Goal: Task Accomplishment & Management: Complete application form

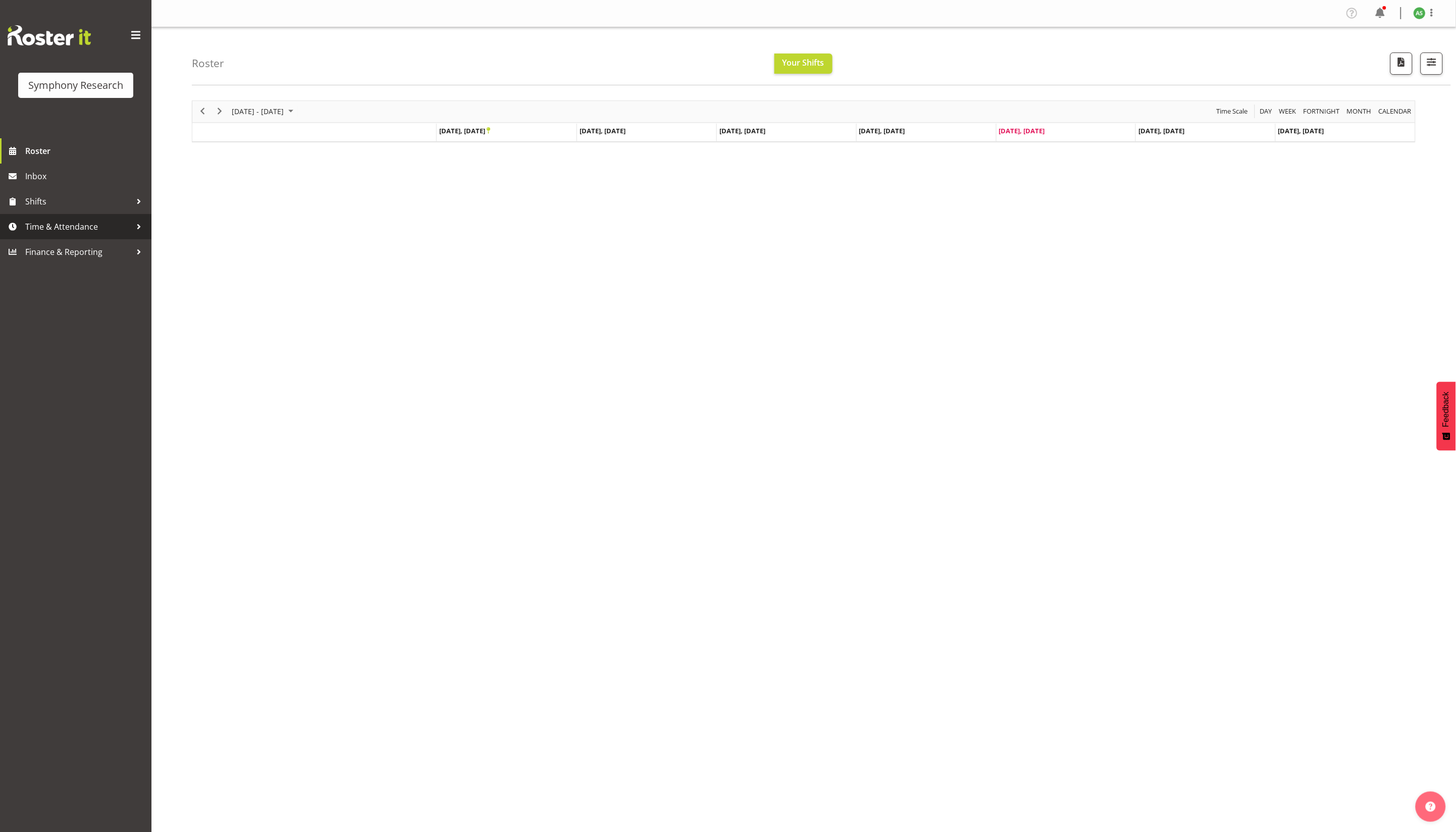
click at [99, 220] on span "Time & Attendance" at bounding box center [78, 226] width 106 height 15
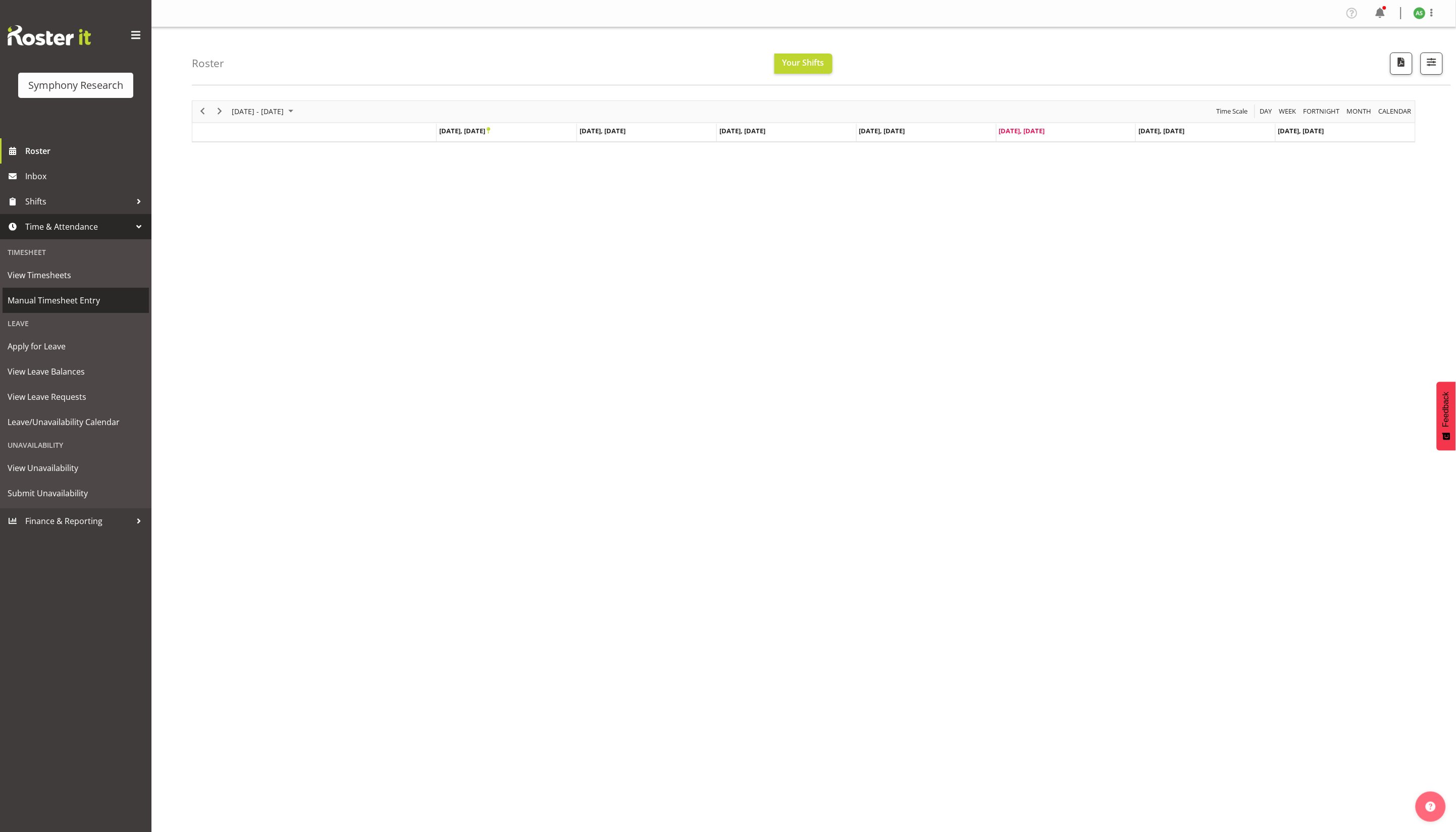
click at [99, 296] on span "Manual Timesheet Entry" at bounding box center [75, 300] width 136 height 15
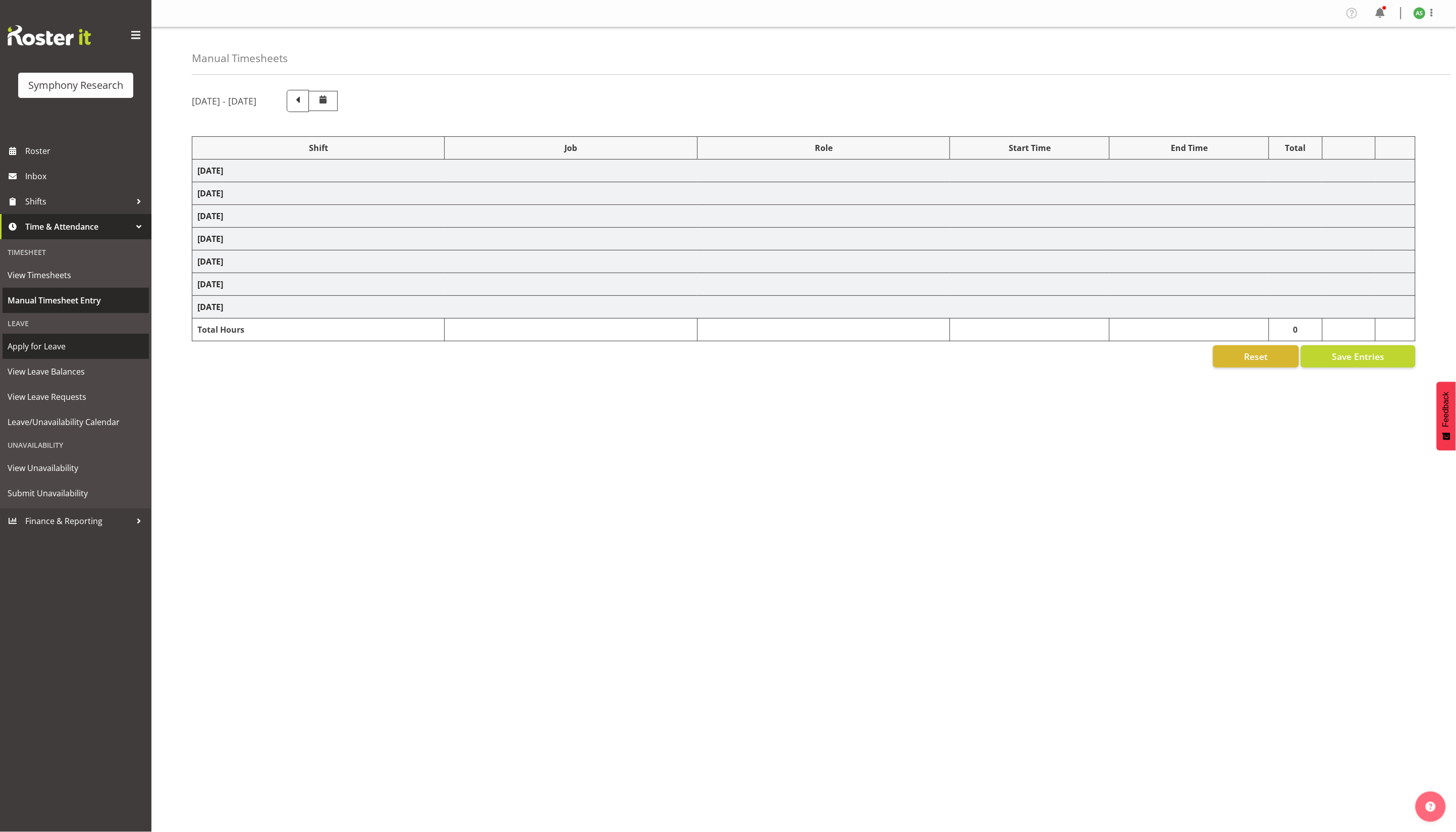
select select "26078"
select select "10587"
select select "47"
select select "26078"
select select "10587"
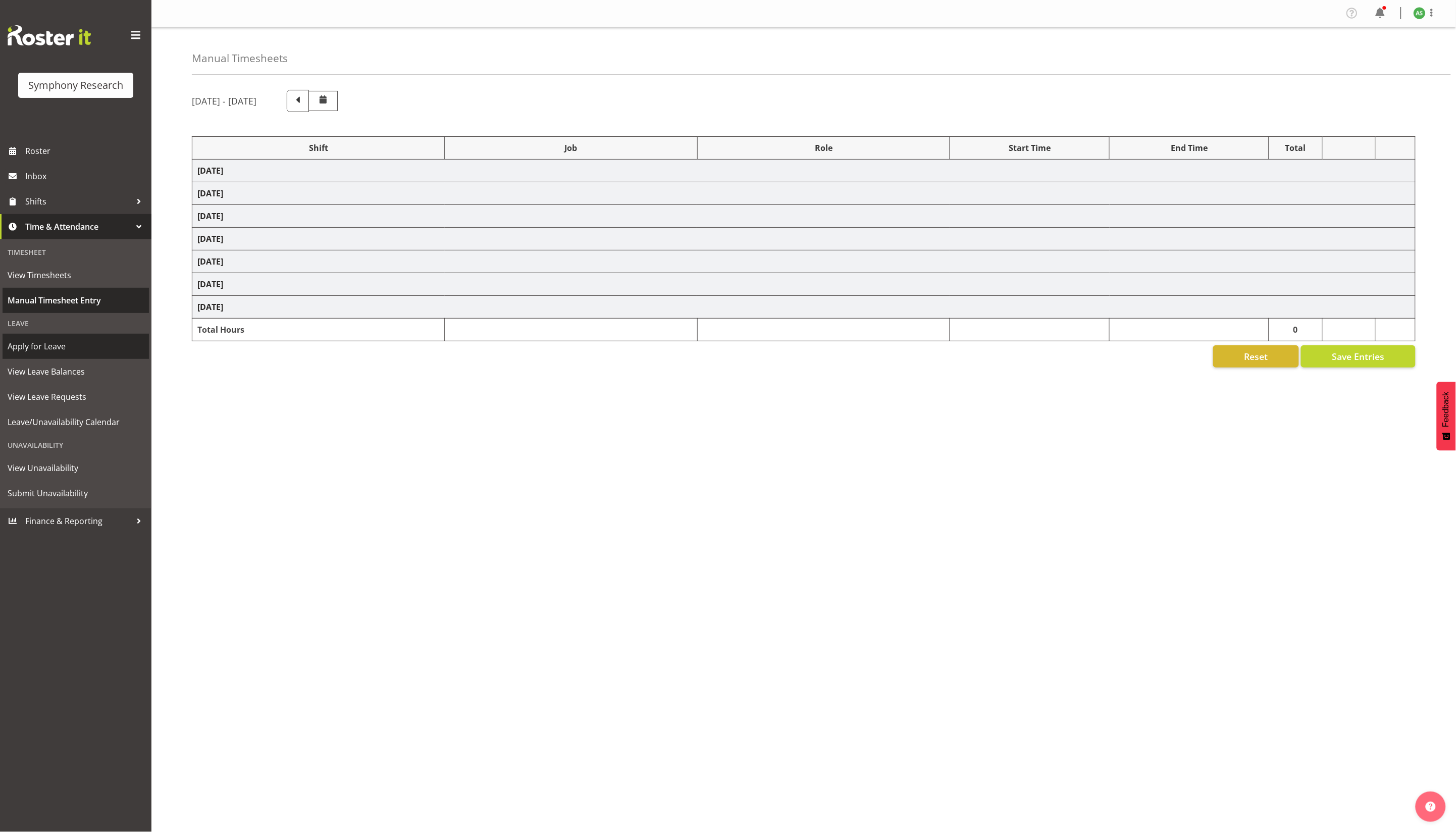
select select "47"
select select "56692"
select select "10499"
select select "47"
select select "26078"
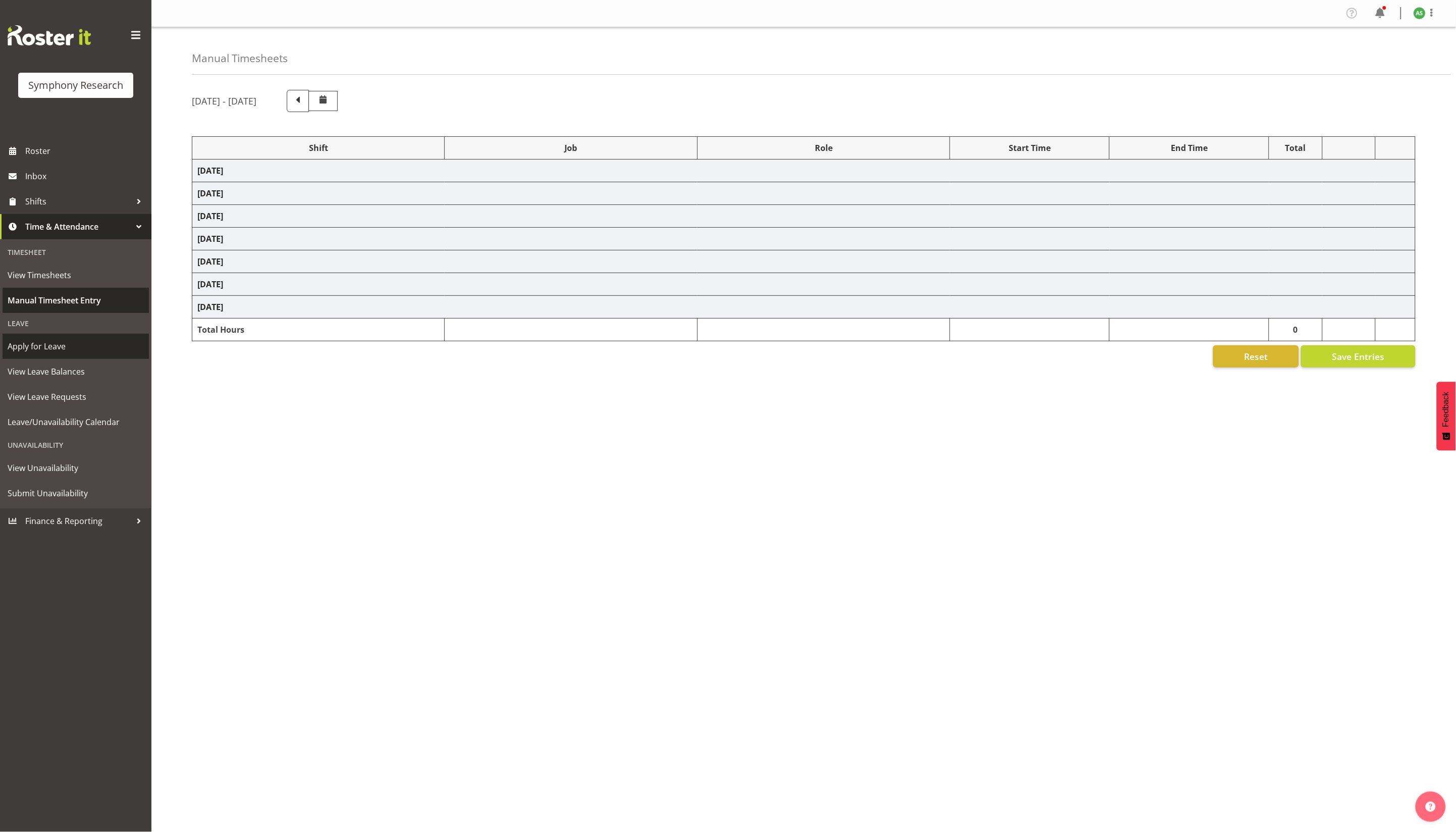
select select "10587"
select select "47"
select select "26078"
select select "10587"
select select "47"
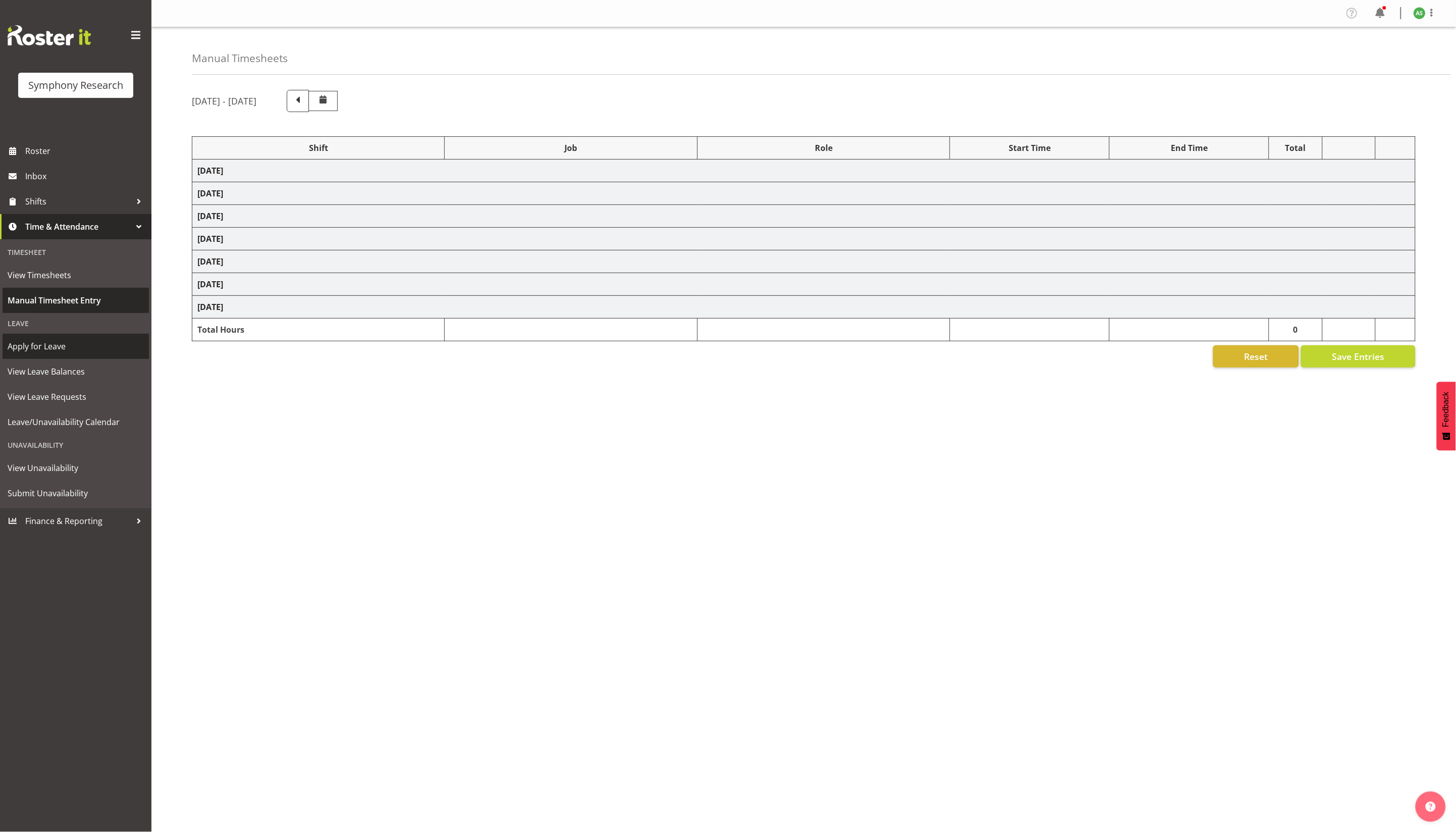
select select "56692"
select select "10499"
select select "47"
select select "81741"
select select "10587"
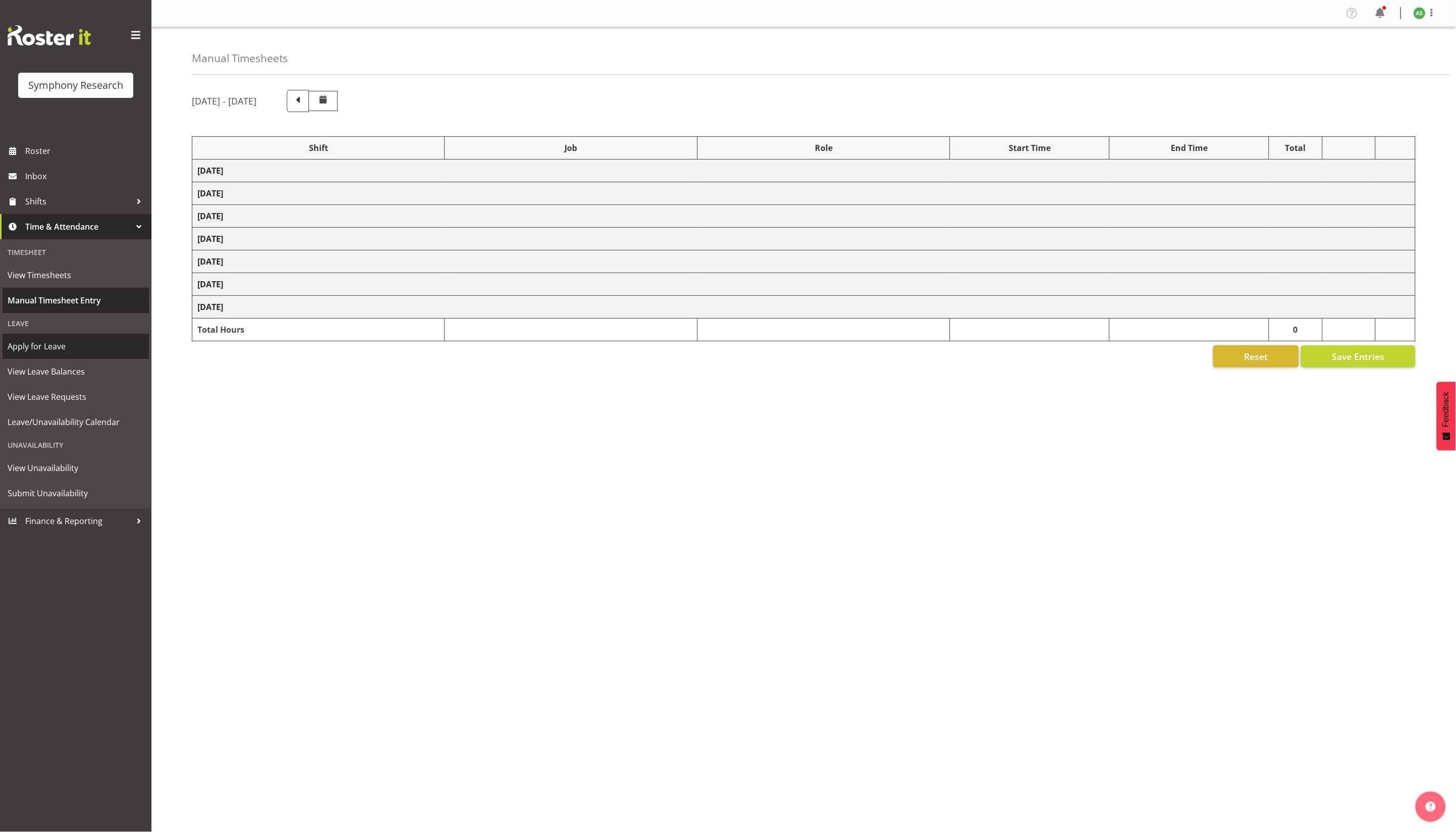
select select "47"
select select "81741"
select select "10587"
select select "47"
select select "26078"
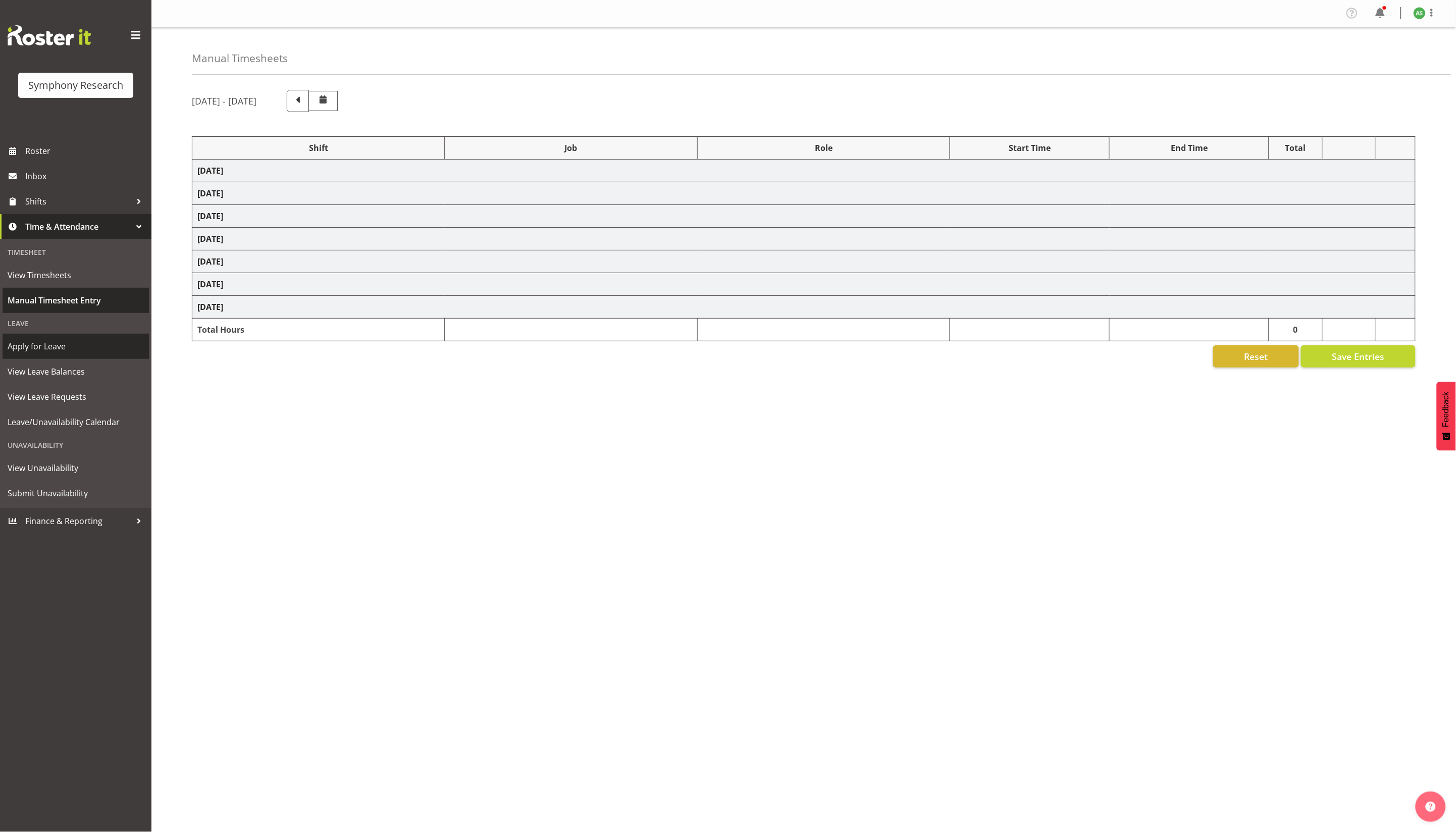
select select "10587"
select select "47"
select select "56692"
select select "10527"
select select "47"
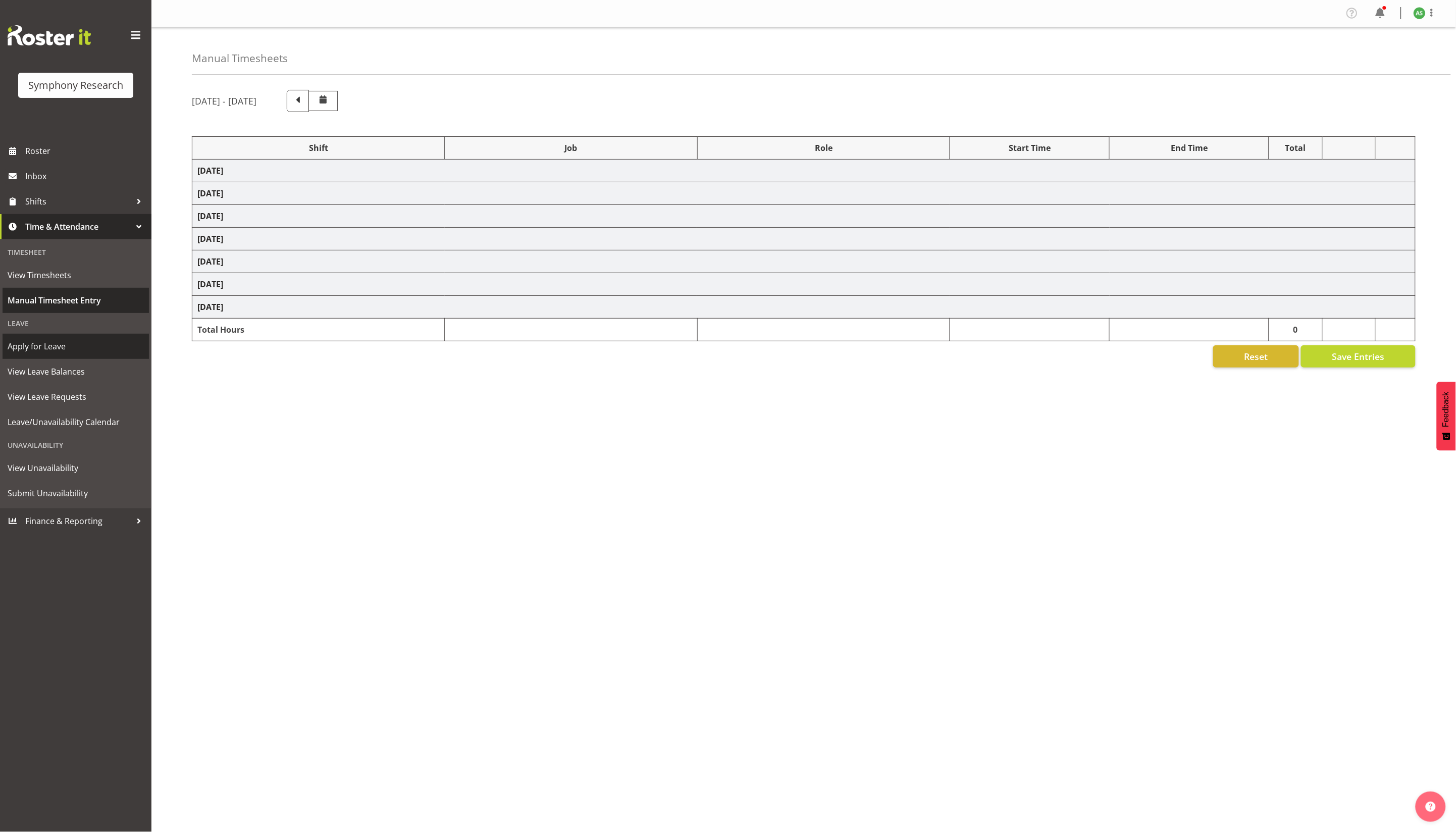
select select "56692"
select select "10499"
select select "47"
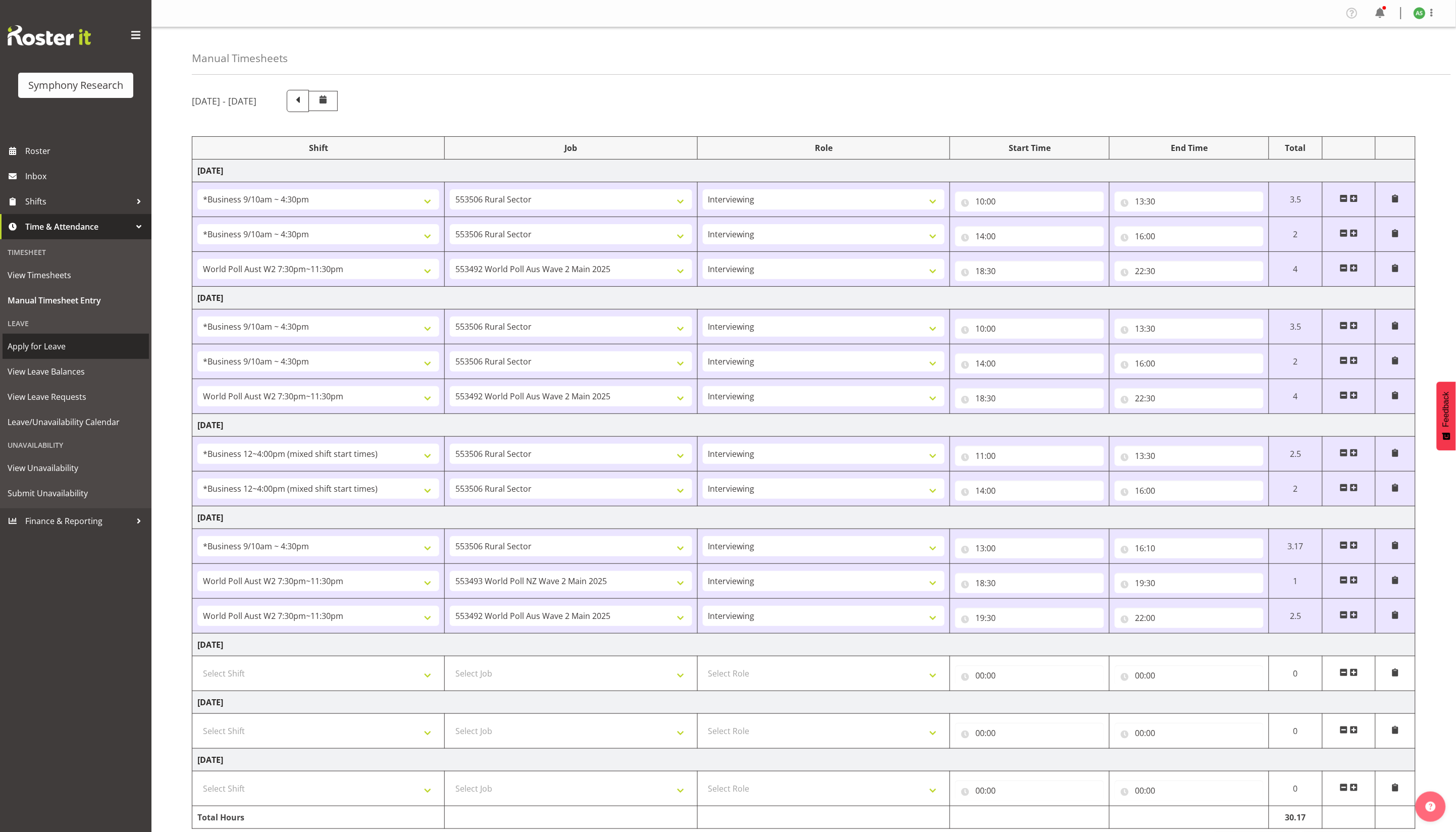
click at [97, 340] on span "Apply for Leave" at bounding box center [75, 346] width 136 height 15
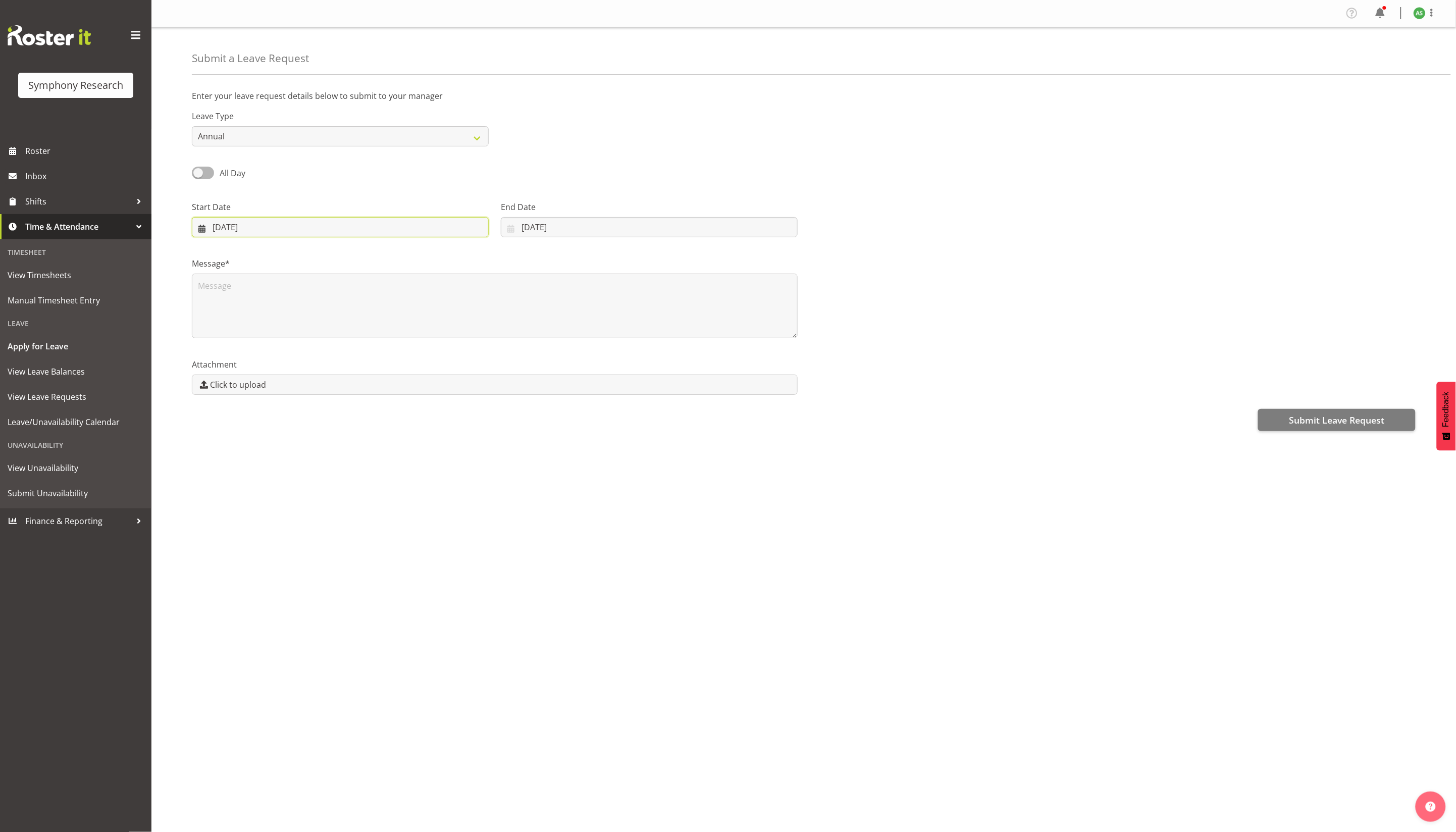
click at [462, 220] on input "26/09/2025" at bounding box center [340, 227] width 297 height 20
click at [360, 255] on span at bounding box center [355, 257] width 12 height 12
select select "9"
click at [326, 304] on link "3" at bounding box center [325, 309] width 20 height 19
type input "03/10/2025"
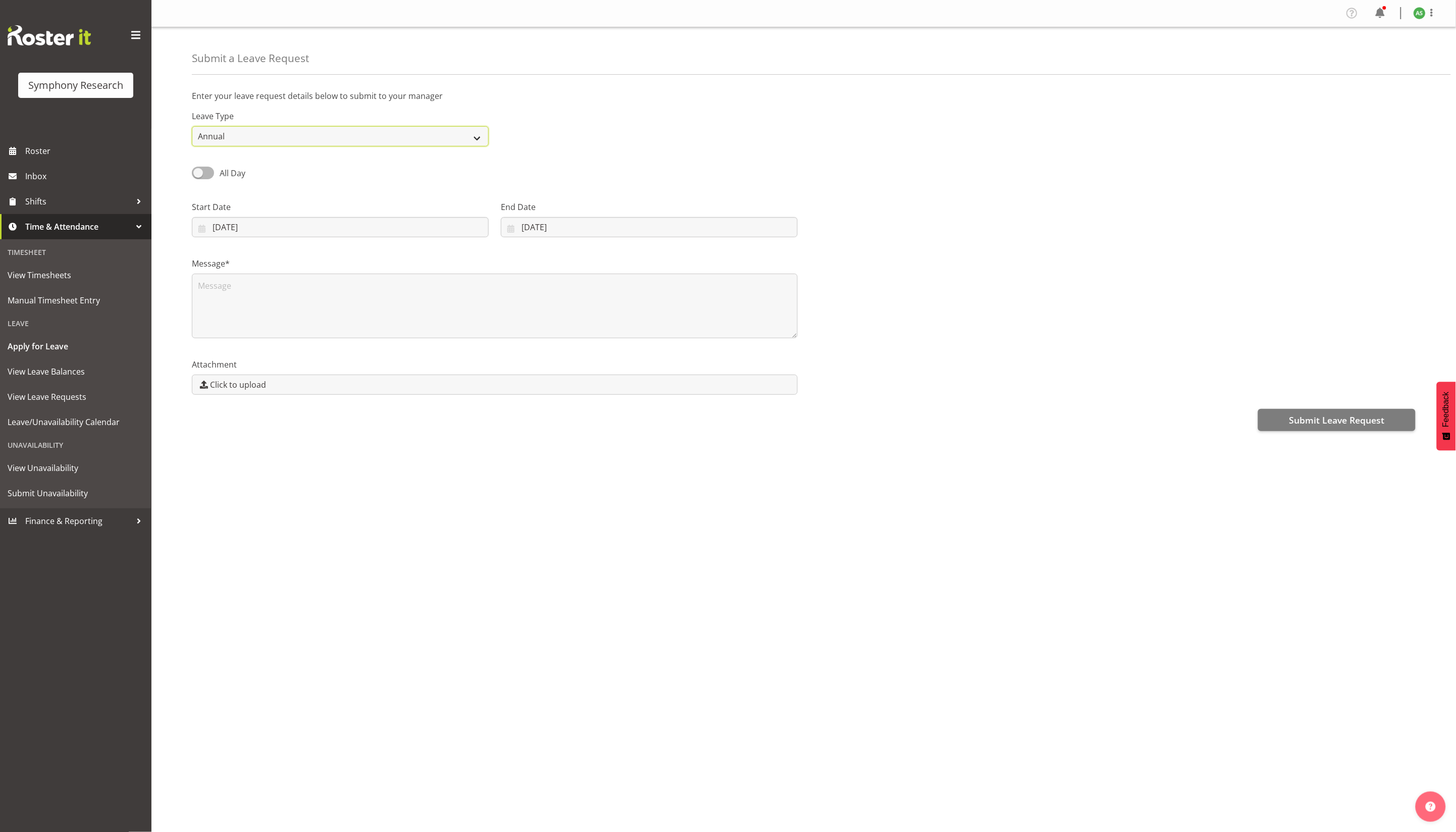
click at [349, 137] on select "Annual Sick Leave Without Pay Bereavement Domestic Violence Parental Jury Servi…" at bounding box center [340, 136] width 297 height 20
select select "Leave Without Pay"
click at [192, 126] on select "Annual Sick Leave Without Pay Bereavement Domestic Violence Parental Jury Servi…" at bounding box center [340, 136] width 297 height 20
click at [600, 226] on input "26/09/2025" at bounding box center [649, 227] width 297 height 20
click at [640, 258] on span at bounding box center [642, 257] width 12 height 12
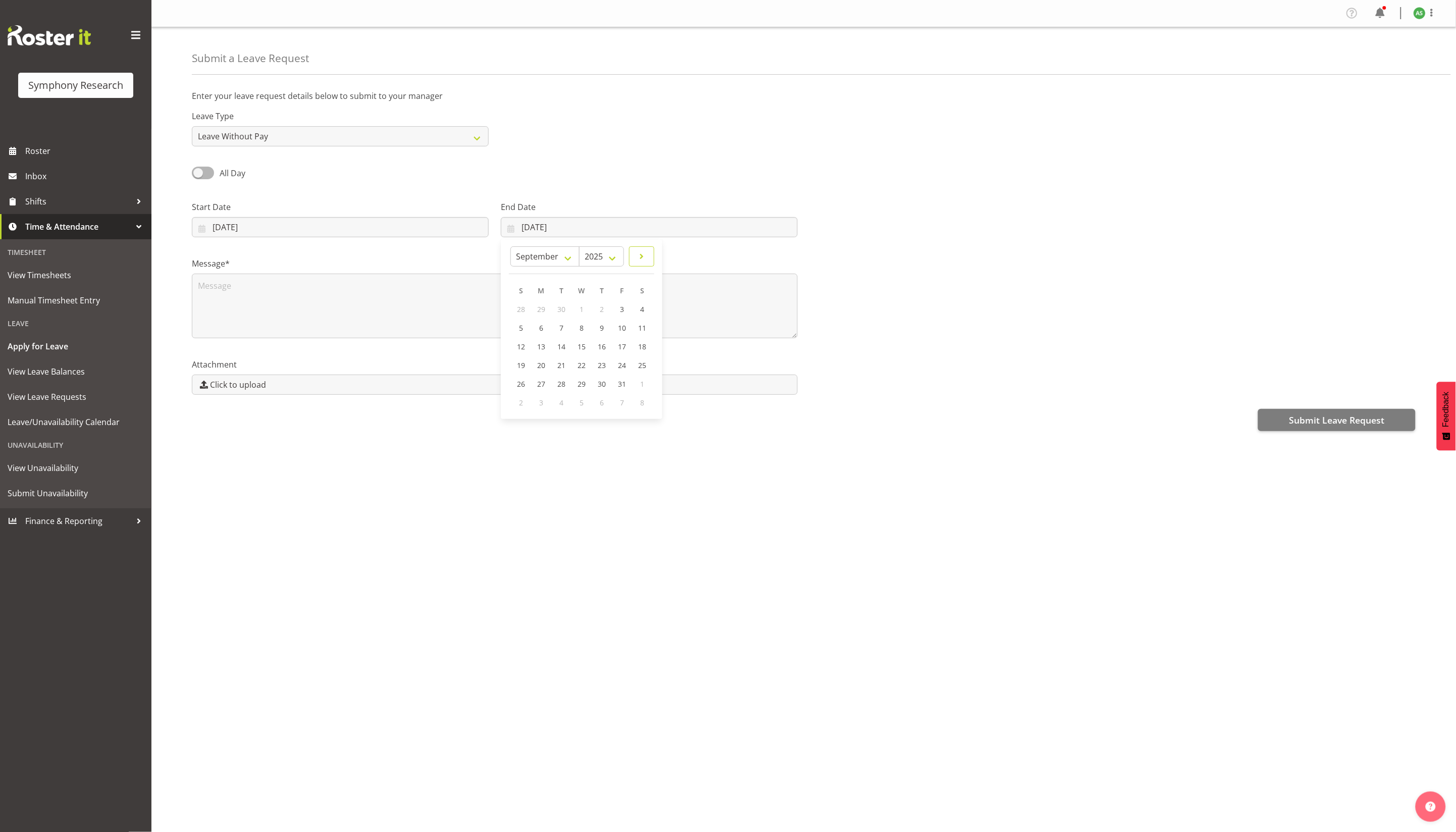
select select "9"
click at [620, 308] on span "3" at bounding box center [622, 309] width 4 height 10
type input "03/10/2025"
click at [562, 279] on textarea at bounding box center [495, 306] width 606 height 65
type textarea "L"
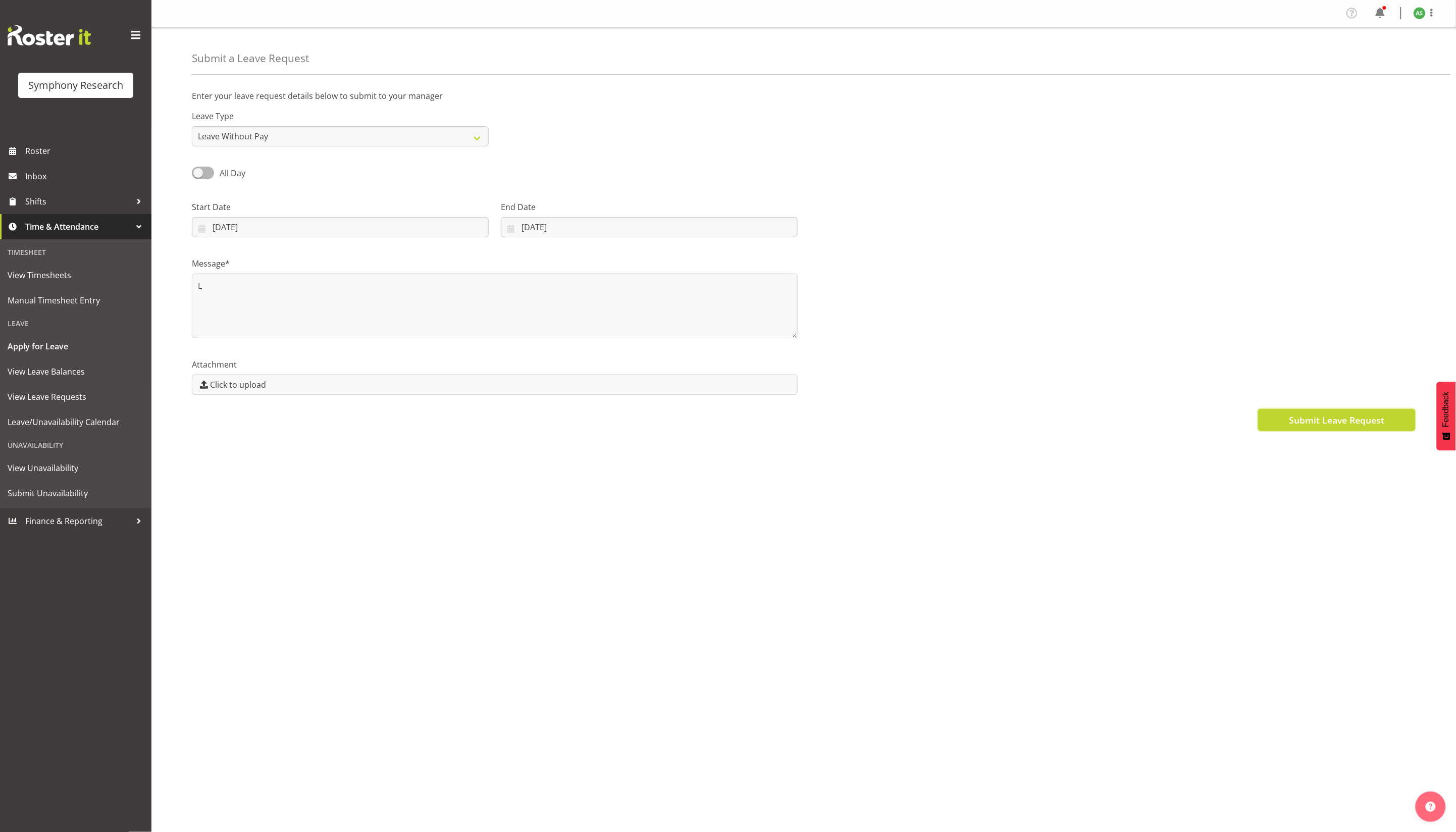
click at [1342, 427] on span "Submit Leave Request" at bounding box center [1336, 419] width 96 height 13
